Goal: Find specific page/section: Find specific page/section

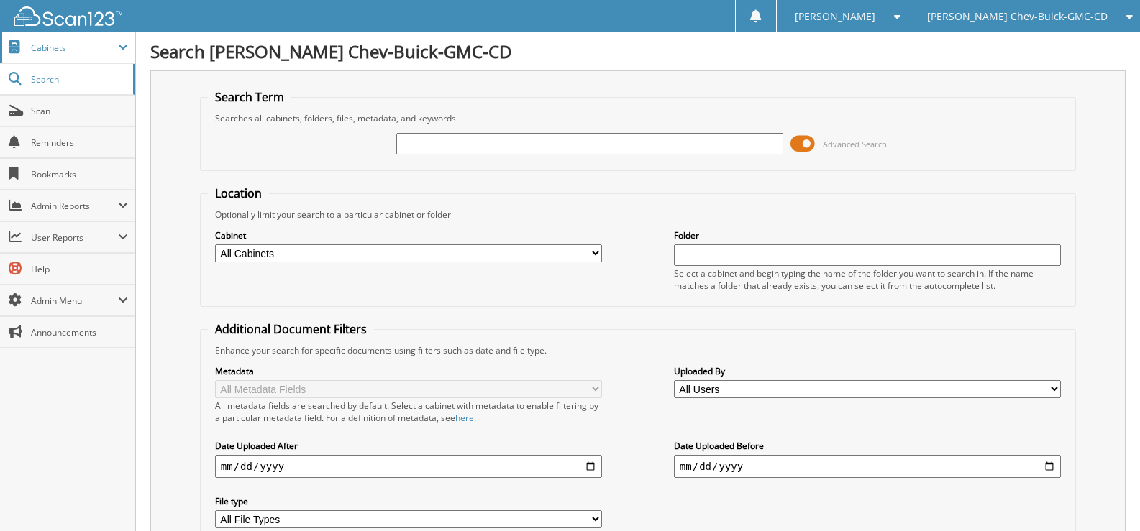
click at [43, 45] on span "Cabinets" at bounding box center [74, 48] width 87 height 12
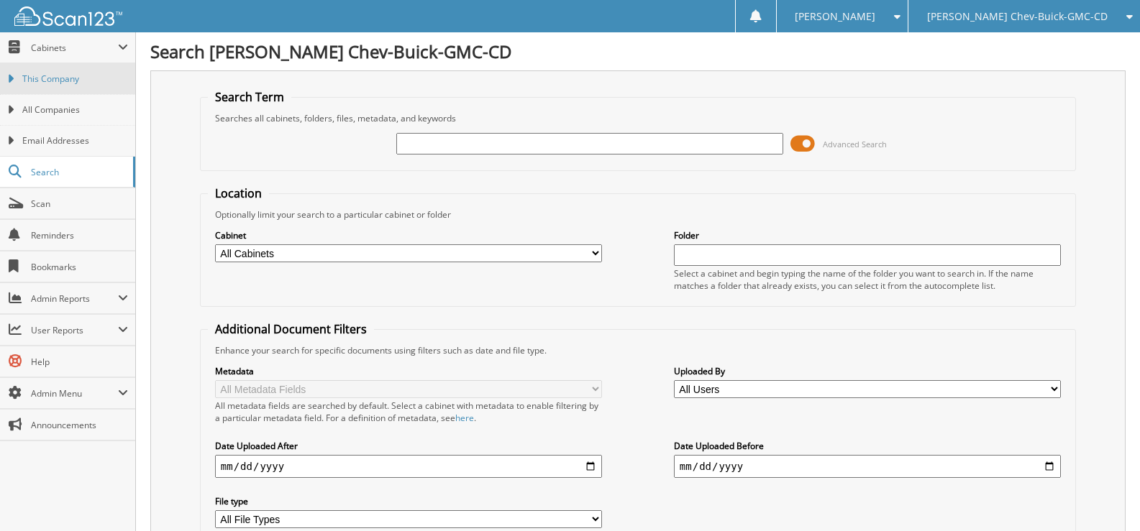
click at [49, 76] on span "This Company" at bounding box center [75, 79] width 106 height 13
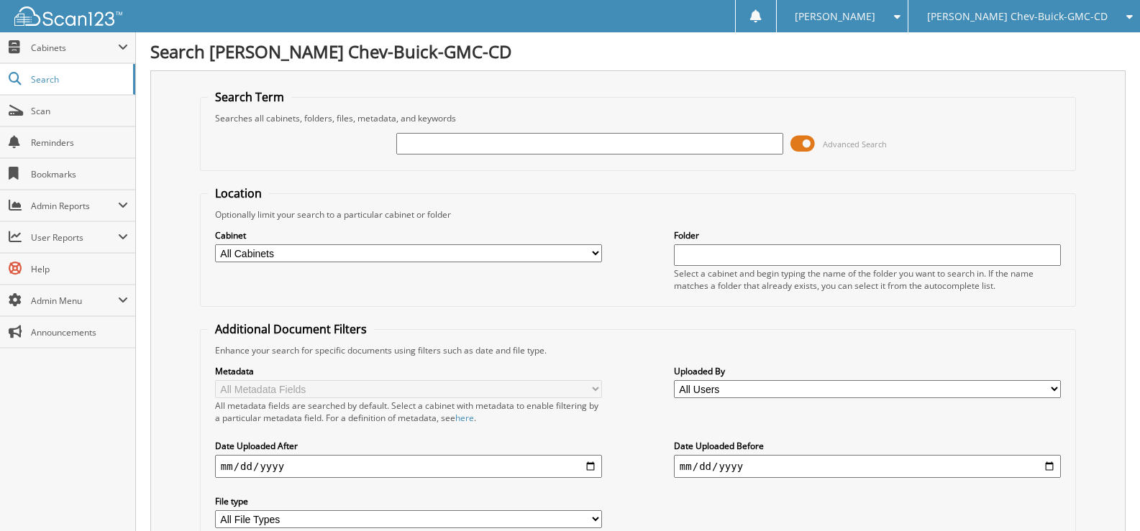
type input "M"
type input "[PERSON_NAME]"
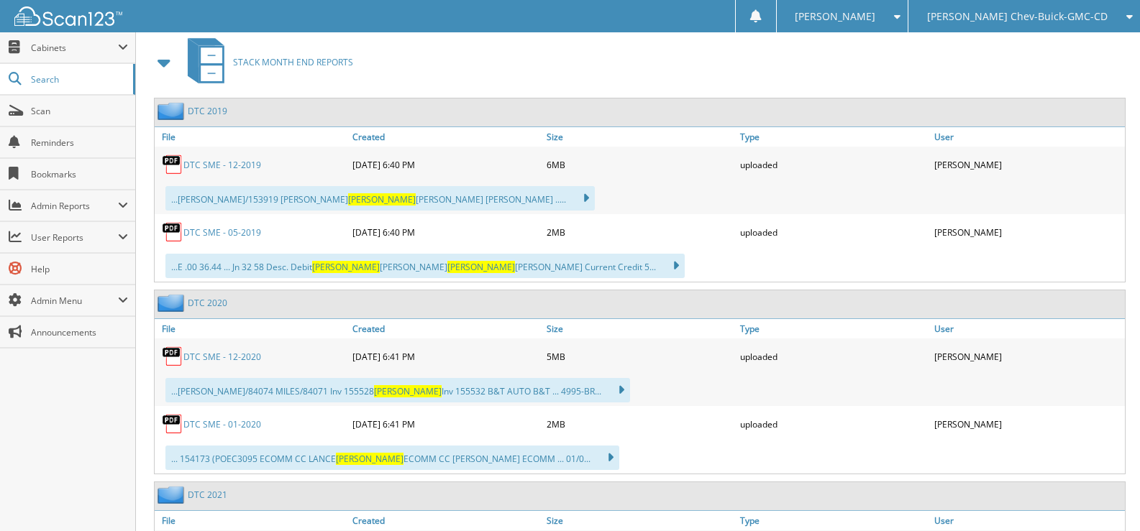
scroll to position [503, 0]
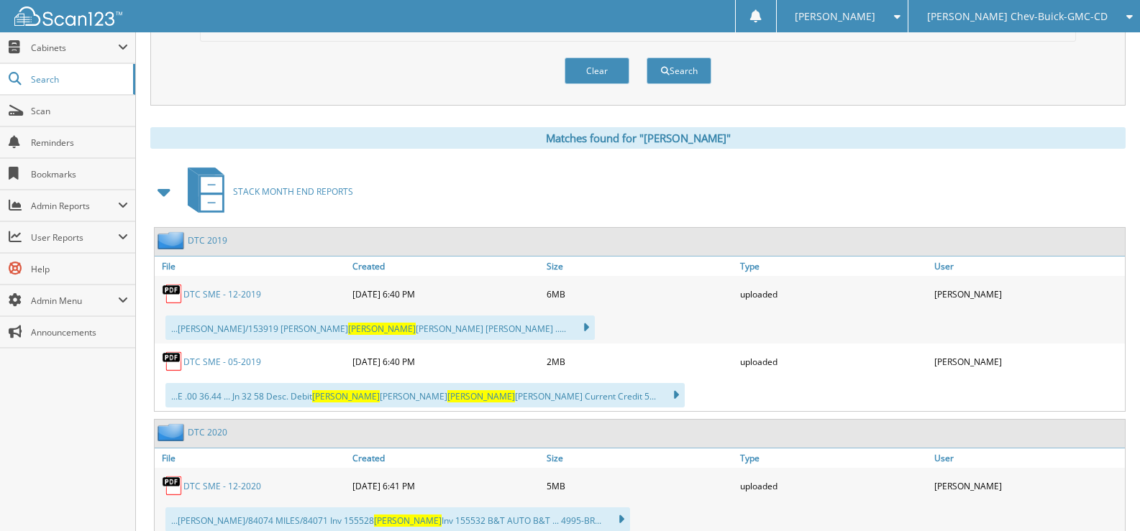
click at [165, 191] on span at bounding box center [165, 192] width 20 height 26
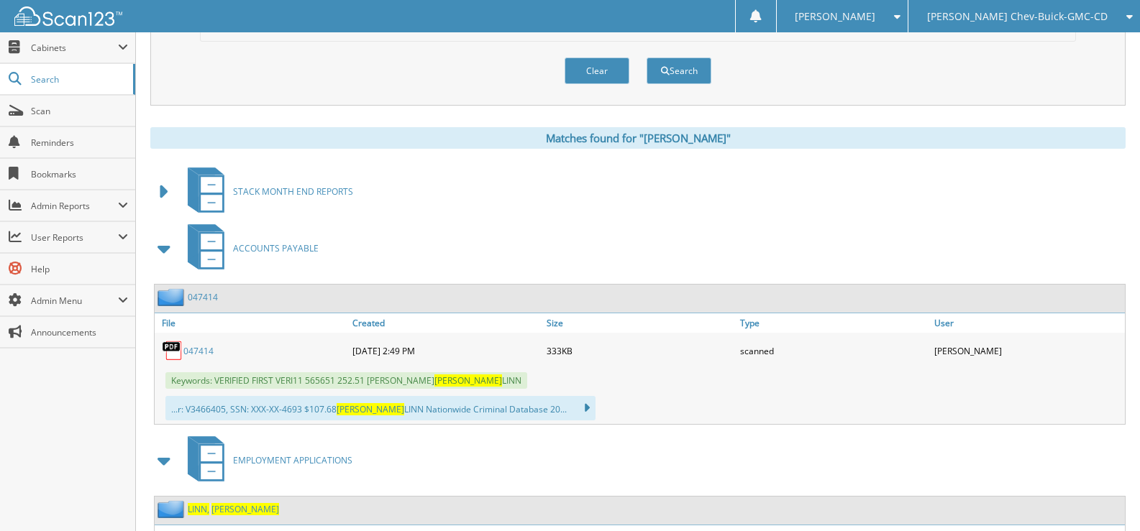
click at [168, 251] on span at bounding box center [165, 249] width 20 height 26
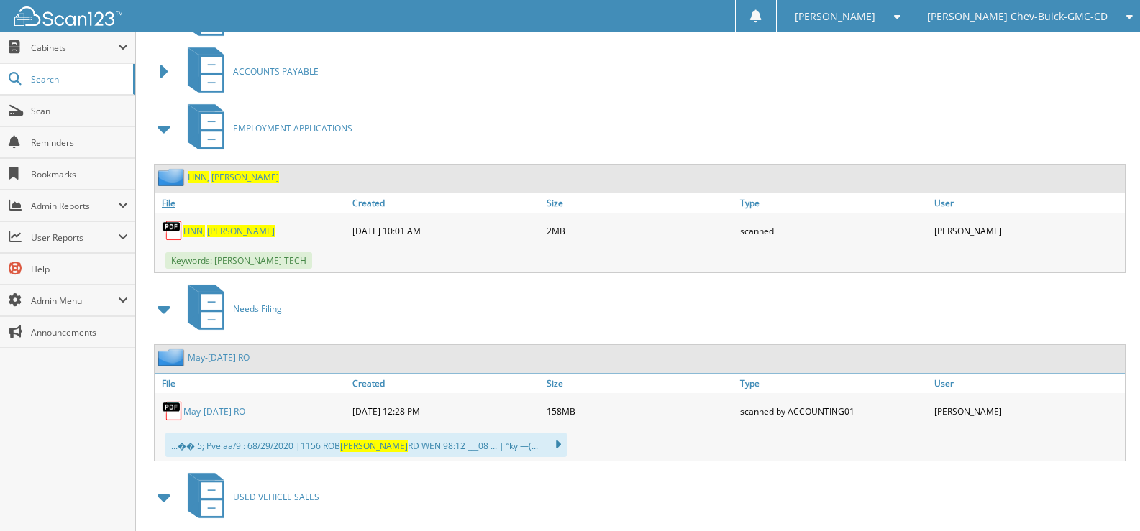
scroll to position [647, 0]
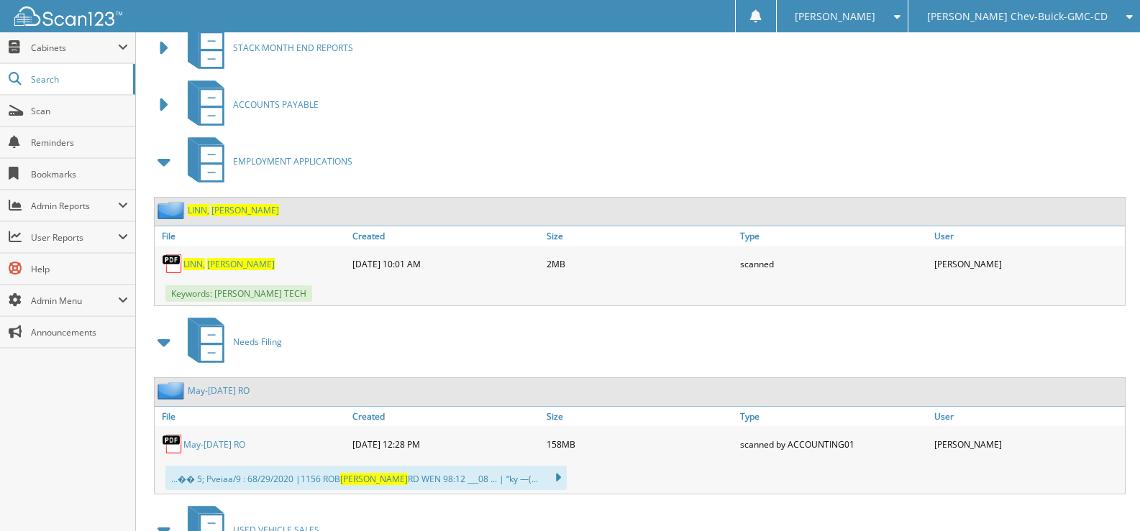
click at [168, 166] on span at bounding box center [165, 162] width 20 height 26
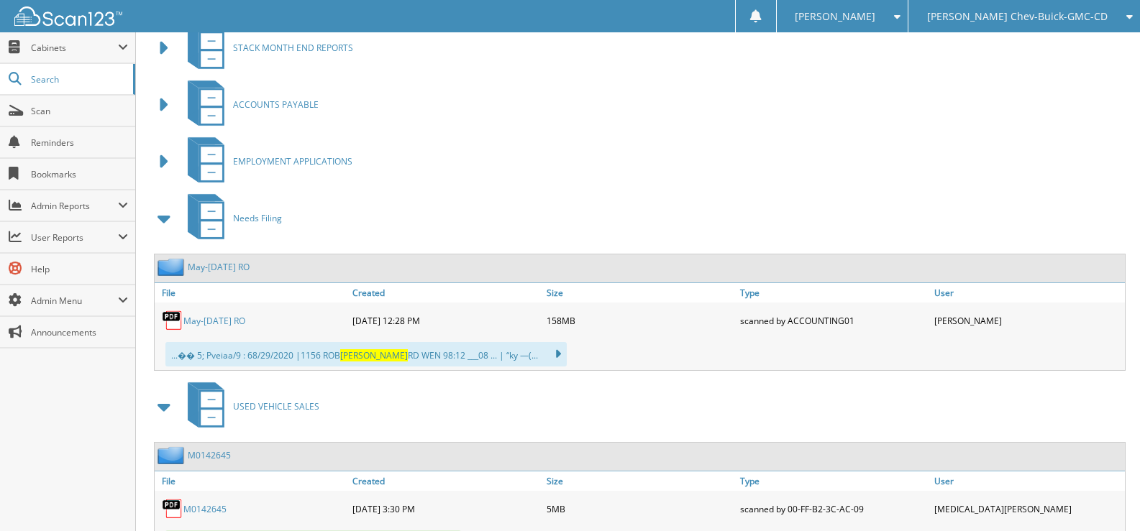
click at [173, 217] on span at bounding box center [165, 219] width 20 height 26
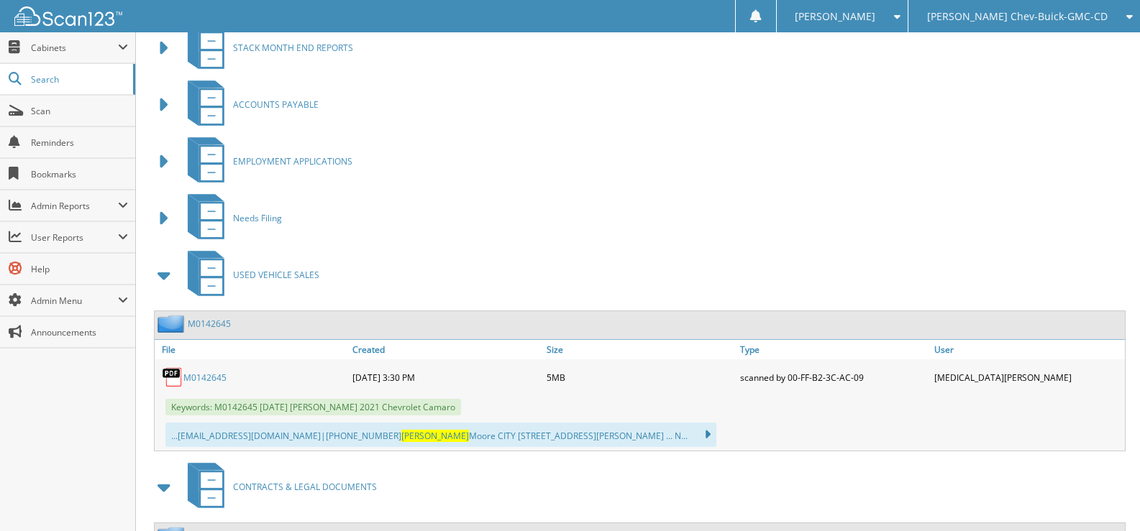
click at [165, 275] on span at bounding box center [165, 276] width 20 height 26
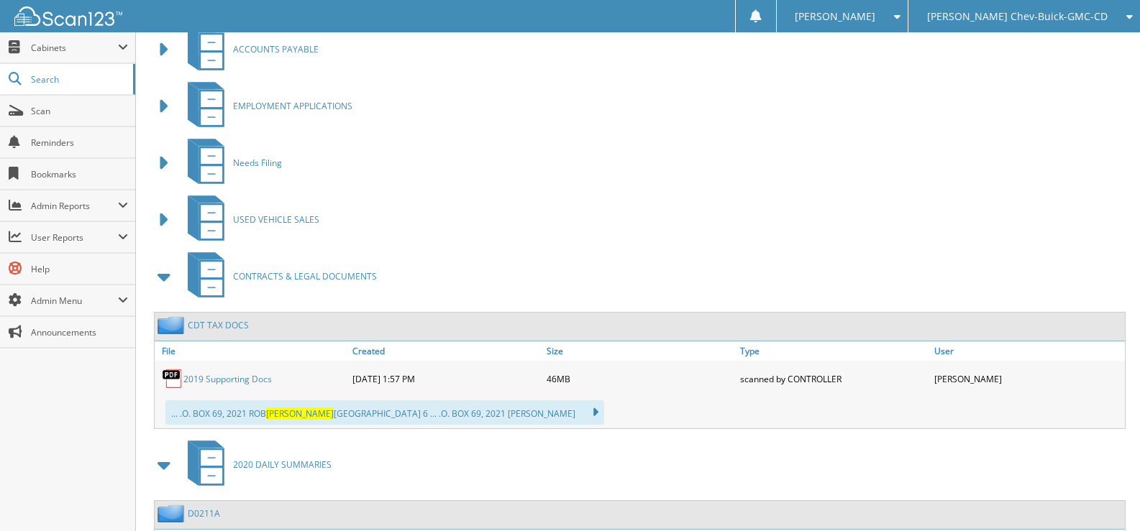
scroll to position [719, 0]
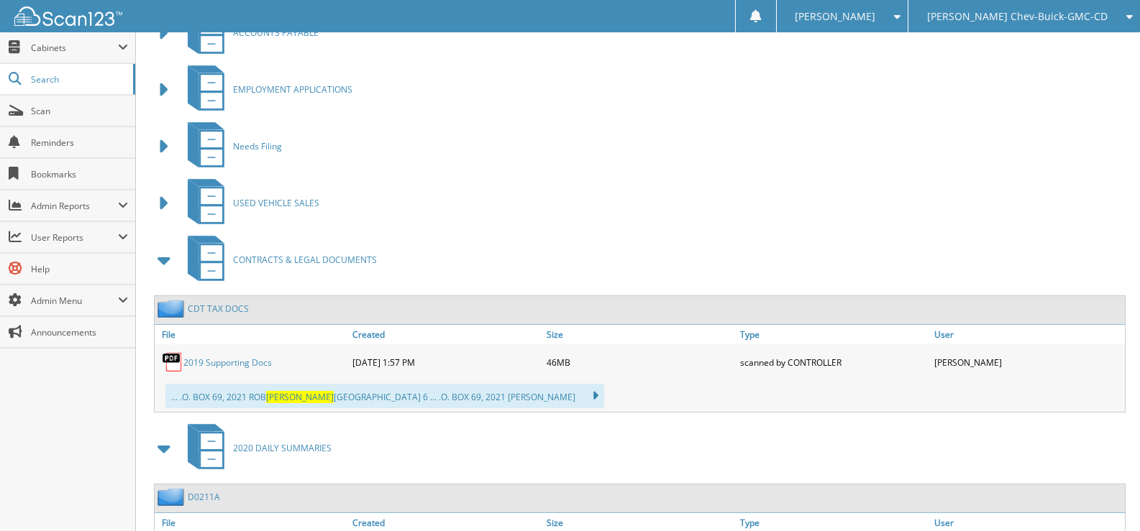
click at [170, 259] on span at bounding box center [165, 260] width 20 height 26
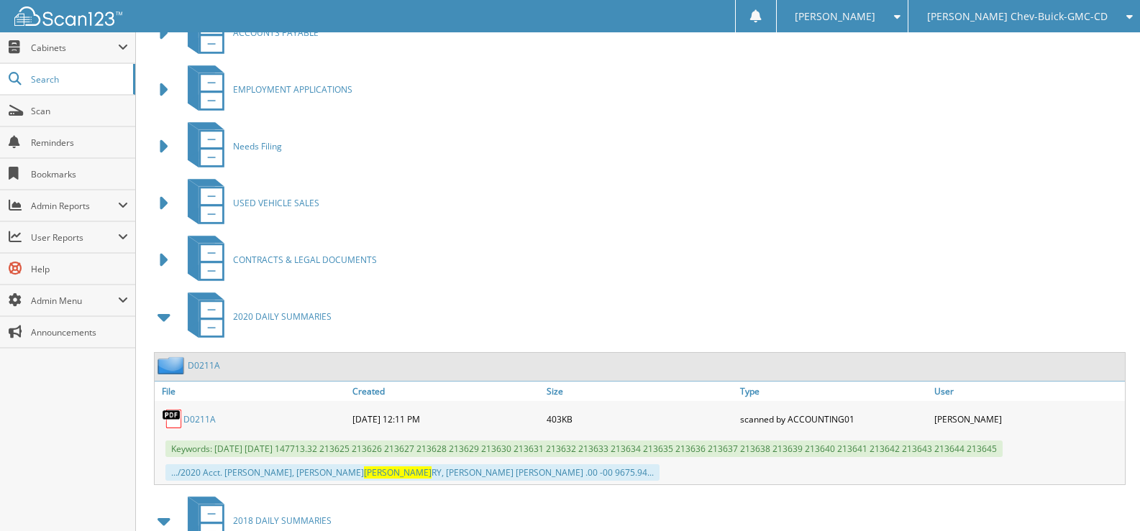
click at [162, 316] on span at bounding box center [165, 317] width 20 height 26
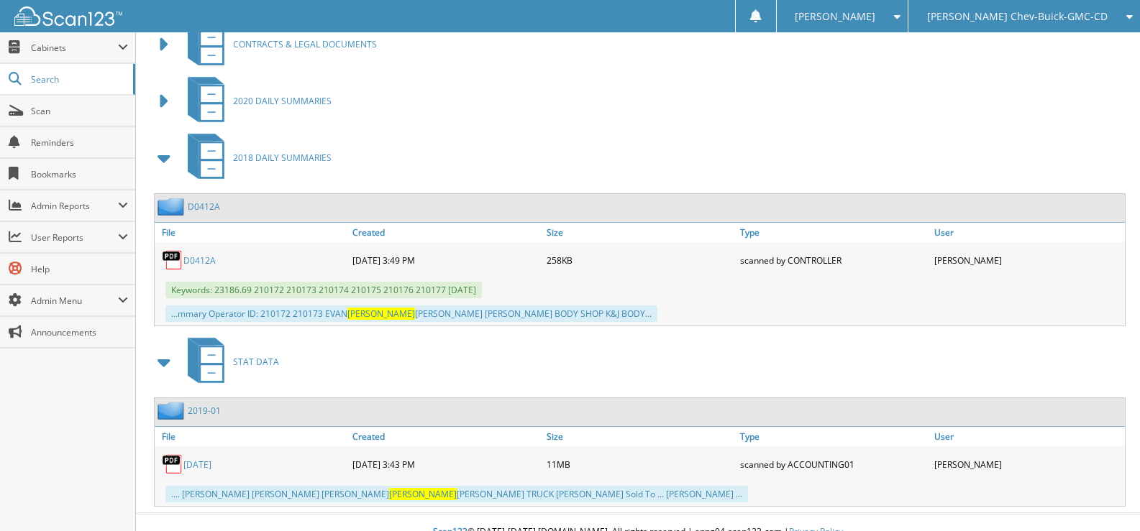
click at [170, 162] on span at bounding box center [165, 158] width 20 height 26
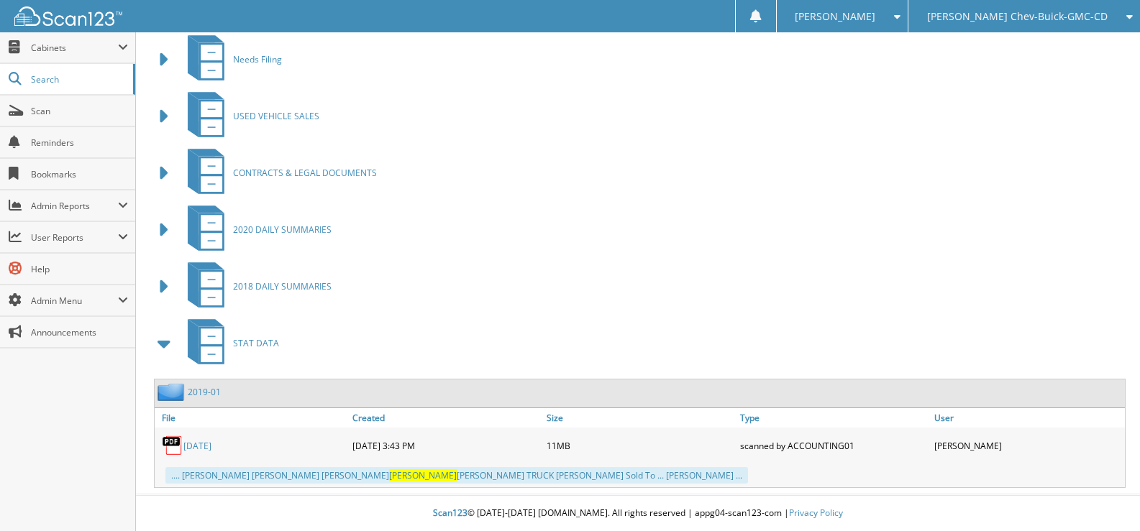
click at [173, 336] on span at bounding box center [165, 344] width 20 height 26
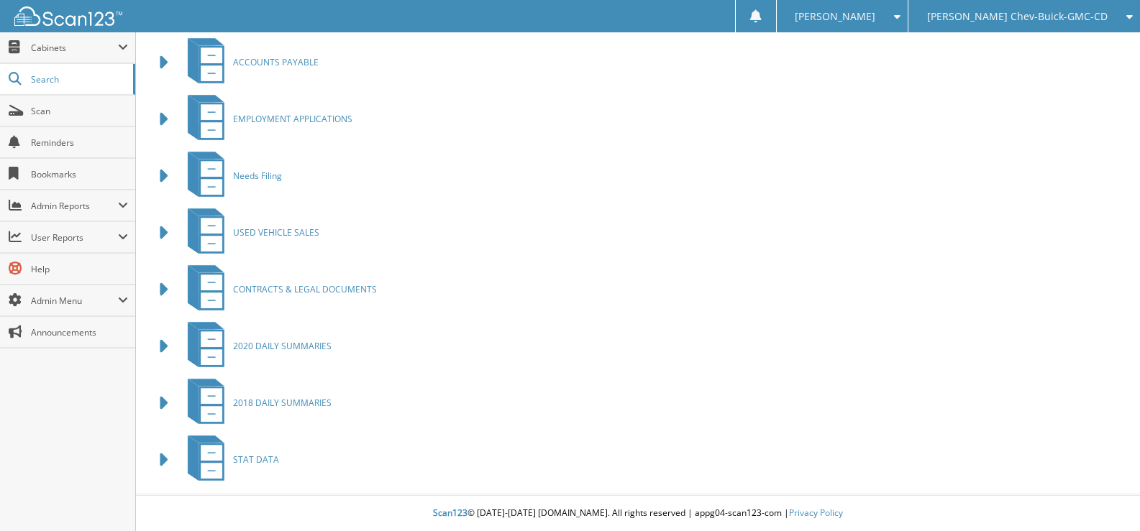
click at [250, 447] on link "STAT DATA" at bounding box center [229, 460] width 100 height 57
